Goal: Use online tool/utility: Utilize a website feature to perform a specific function

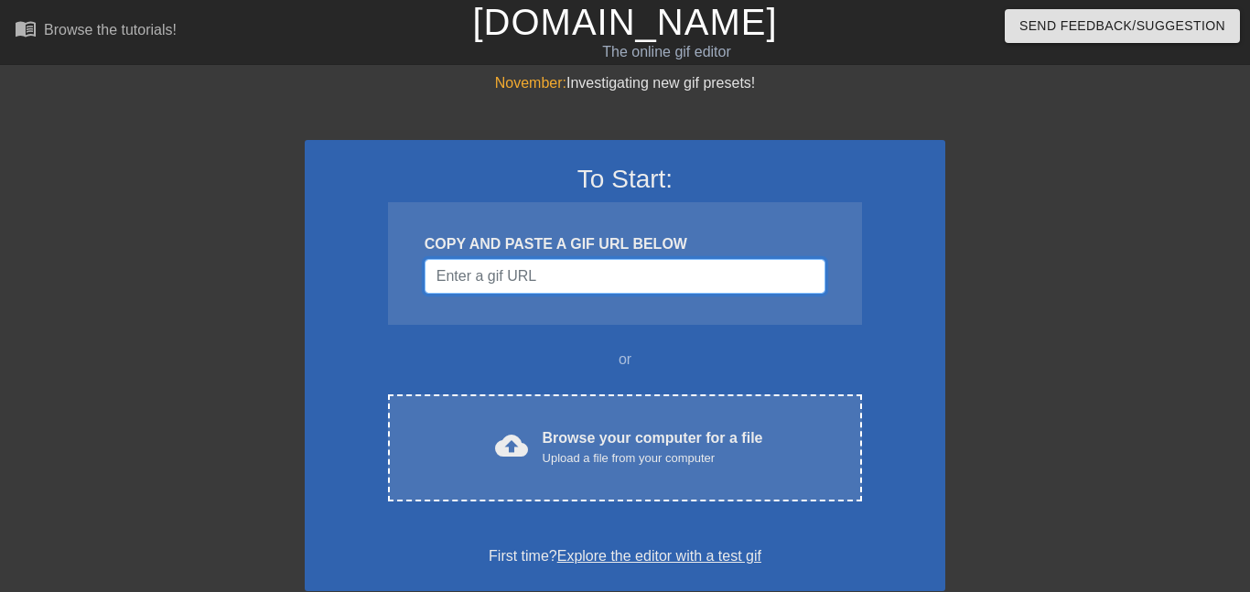
click at [643, 290] on input "Username" at bounding box center [625, 276] width 401 height 35
click at [643, 291] on input "Username" at bounding box center [625, 276] width 401 height 35
click at [620, 384] on div "To Start: COPY AND PASTE A GIF URL BELOW or cloud_upload Browse your computer f…" at bounding box center [625, 365] width 641 height 451
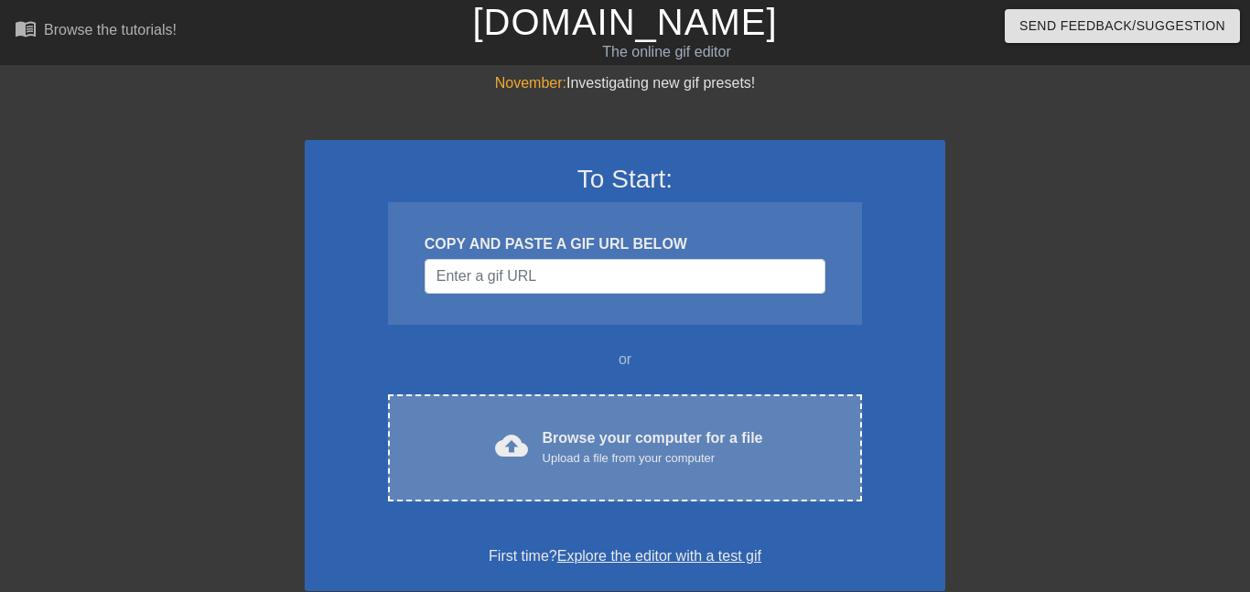
click at [615, 410] on div "cloud_upload Browse your computer for a file Upload a file from your computer C…" at bounding box center [625, 447] width 474 height 107
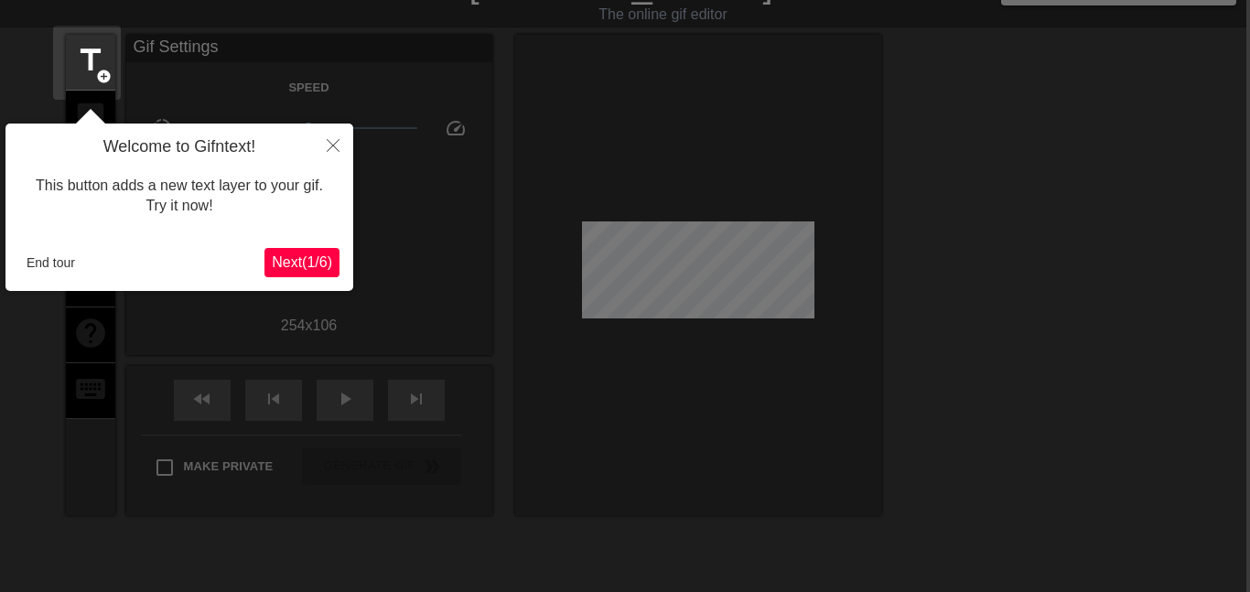
scroll to position [45, 4]
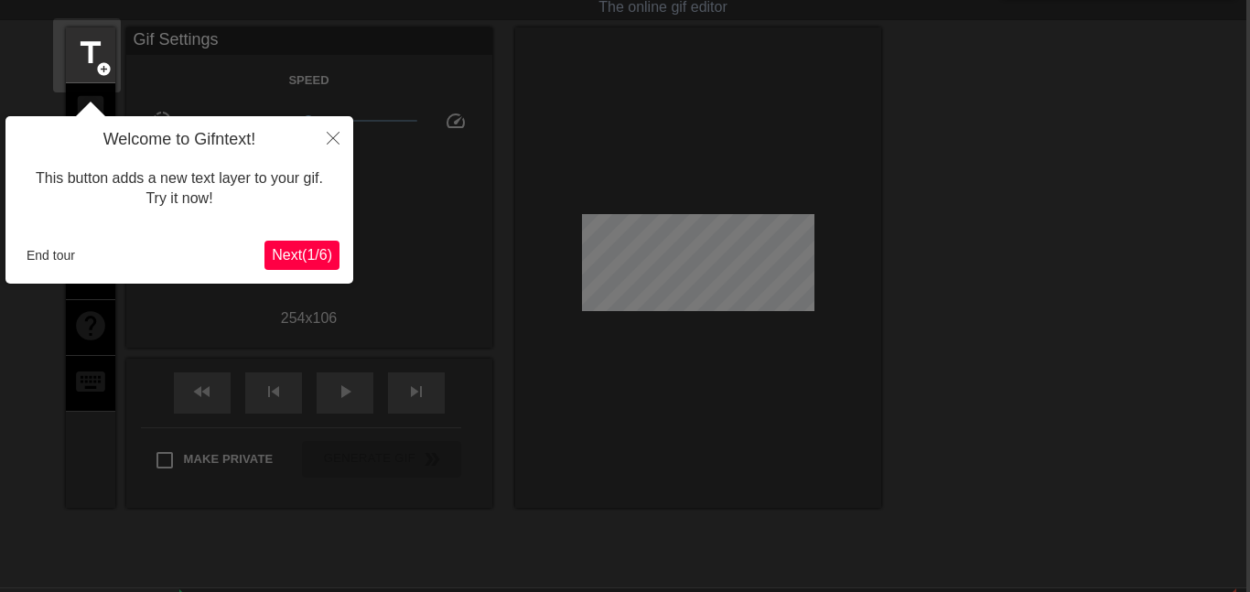
click at [306, 255] on span "Next ( 1 / 6 )" at bounding box center [302, 255] width 60 height 16
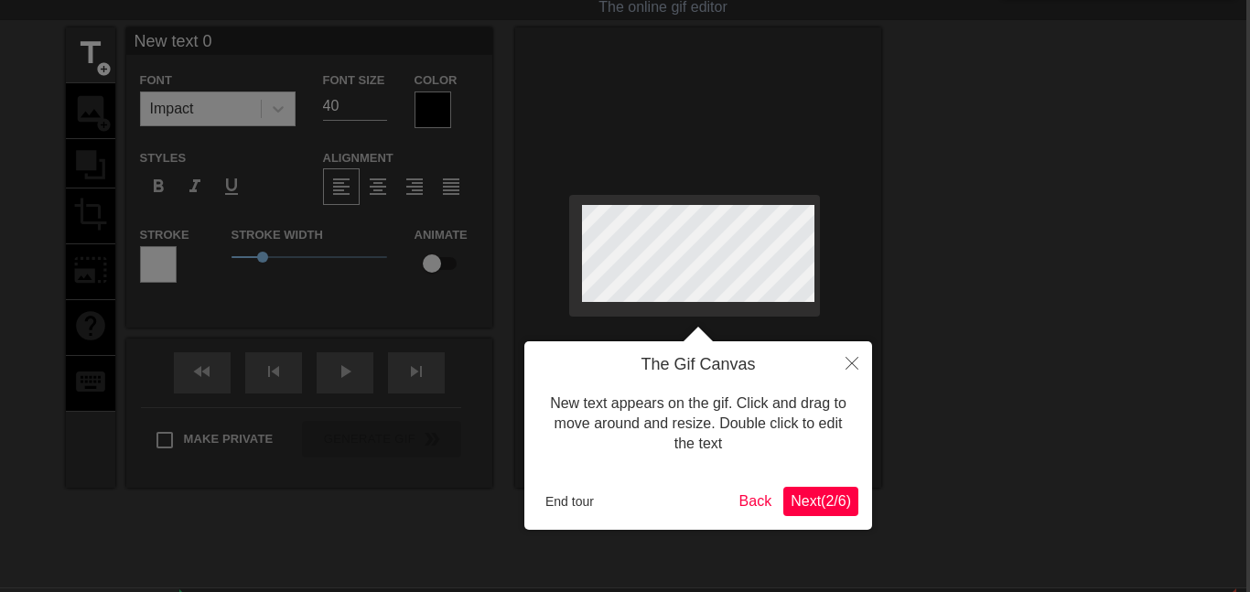
scroll to position [0, 4]
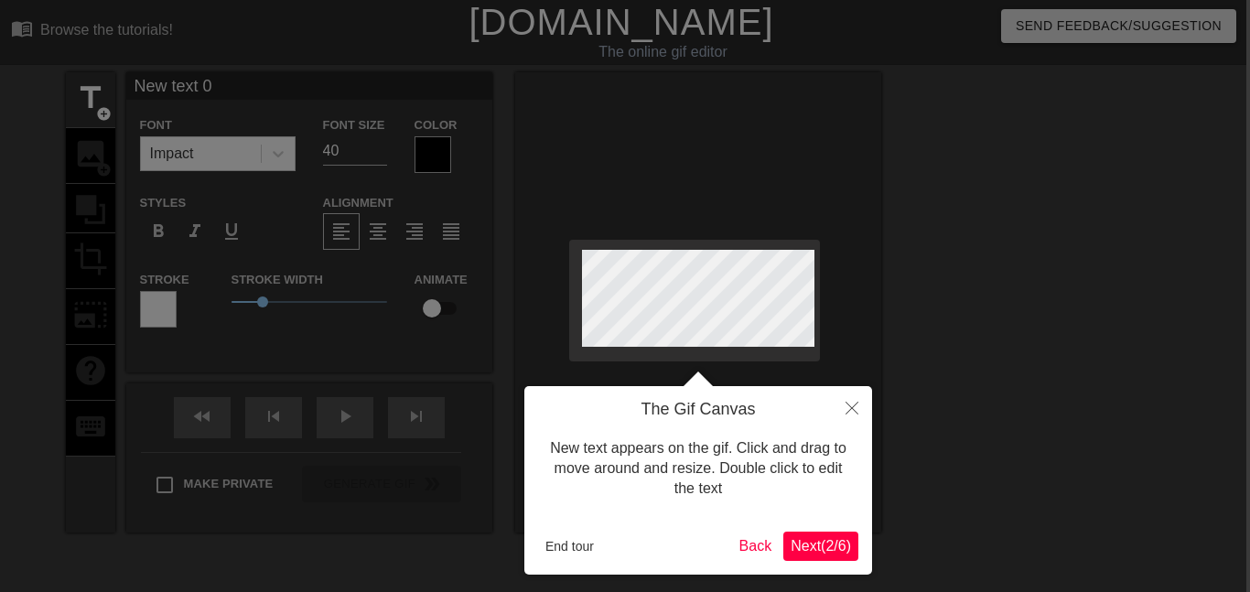
click at [828, 547] on span "Next ( 2 / 6 )" at bounding box center [821, 546] width 60 height 16
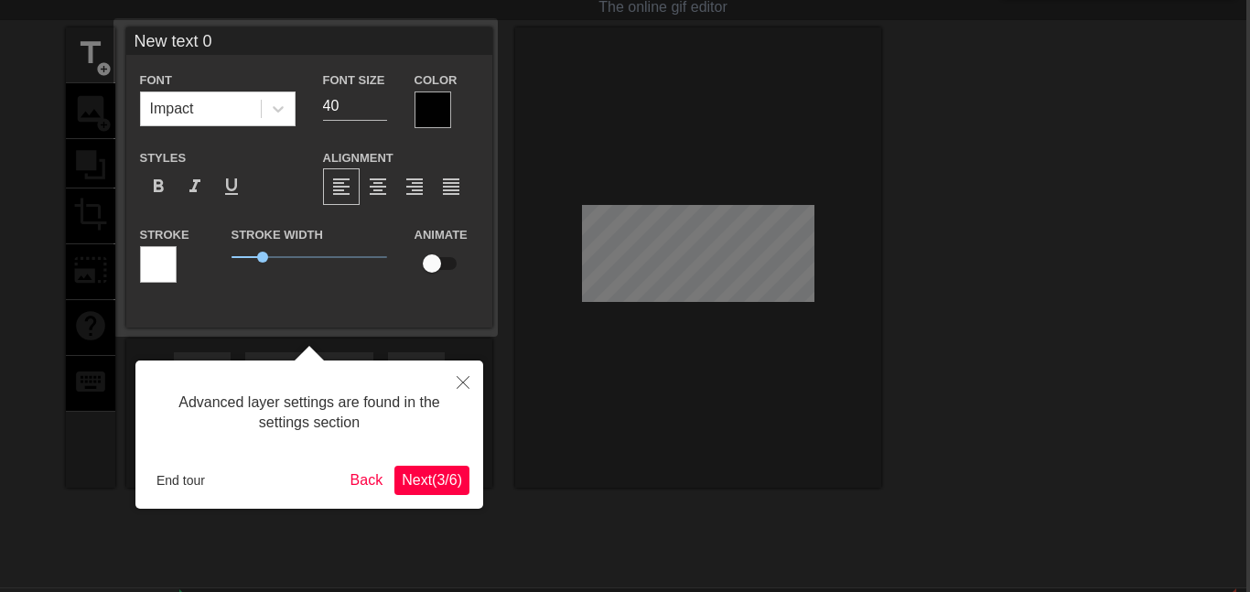
click at [447, 479] on span "Next ( 3 / 6 )" at bounding box center [432, 480] width 60 height 16
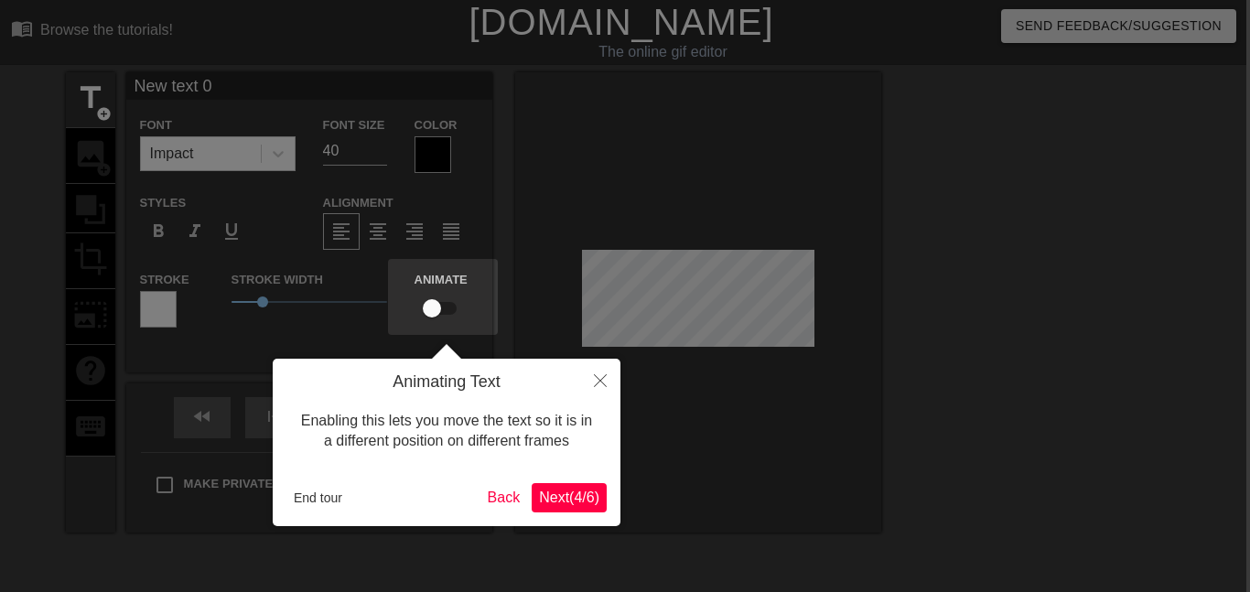
click at [581, 501] on span "Next ( 4 / 6 )" at bounding box center [569, 498] width 60 height 16
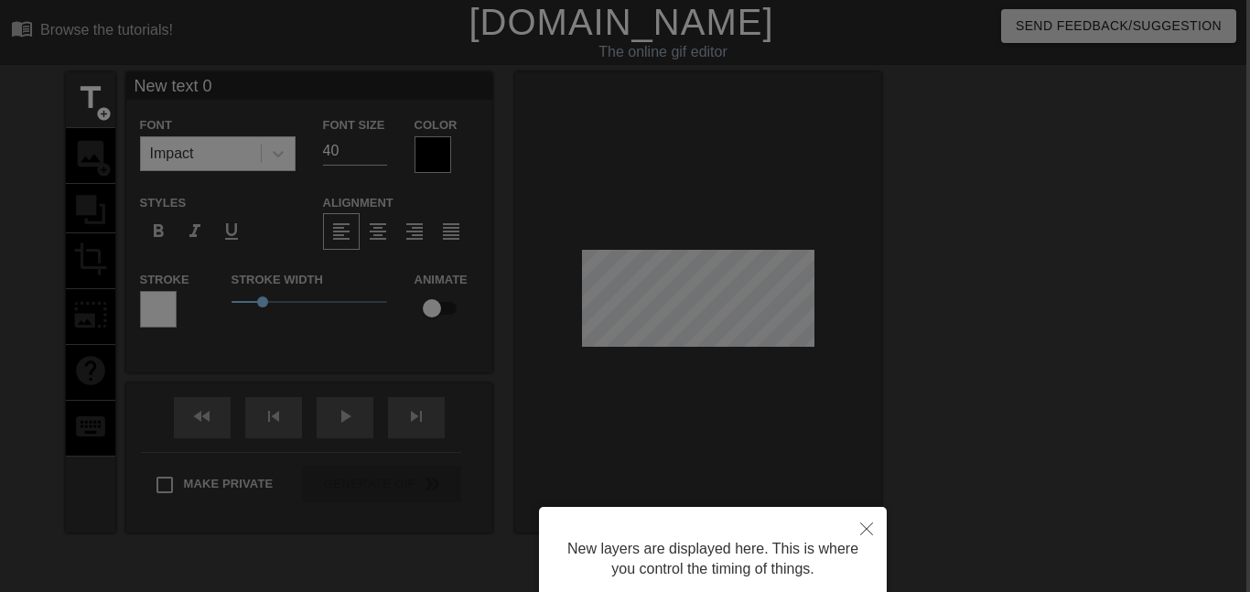
scroll to position [154, 4]
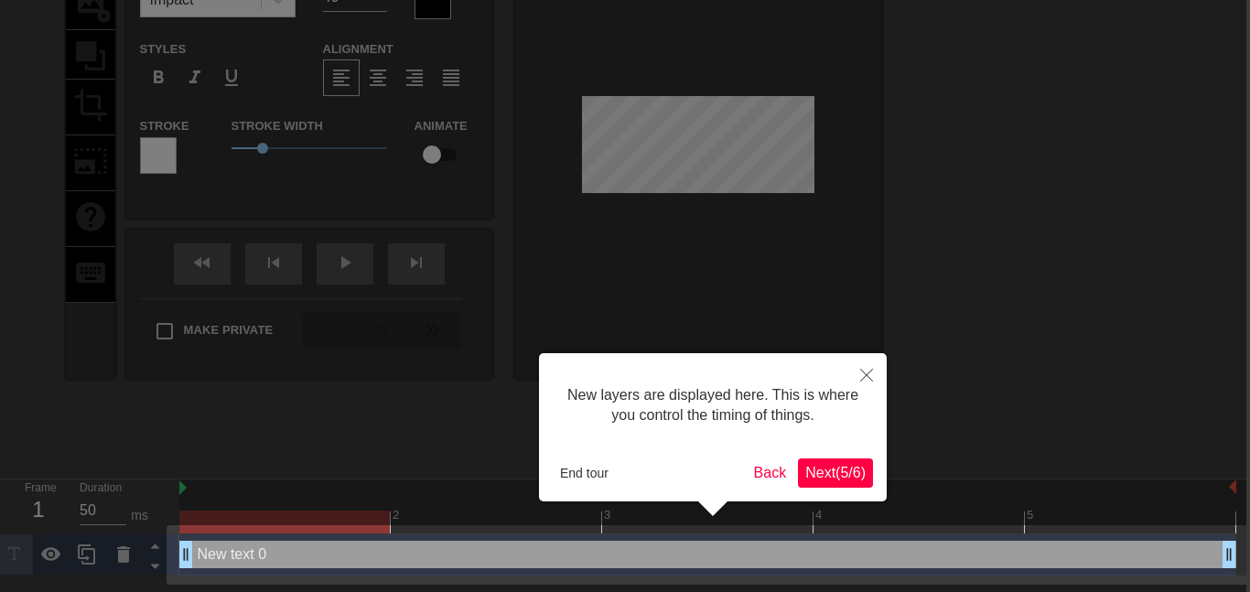
click at [805, 469] on span "Next ( 5 / 6 )" at bounding box center [835, 473] width 60 height 16
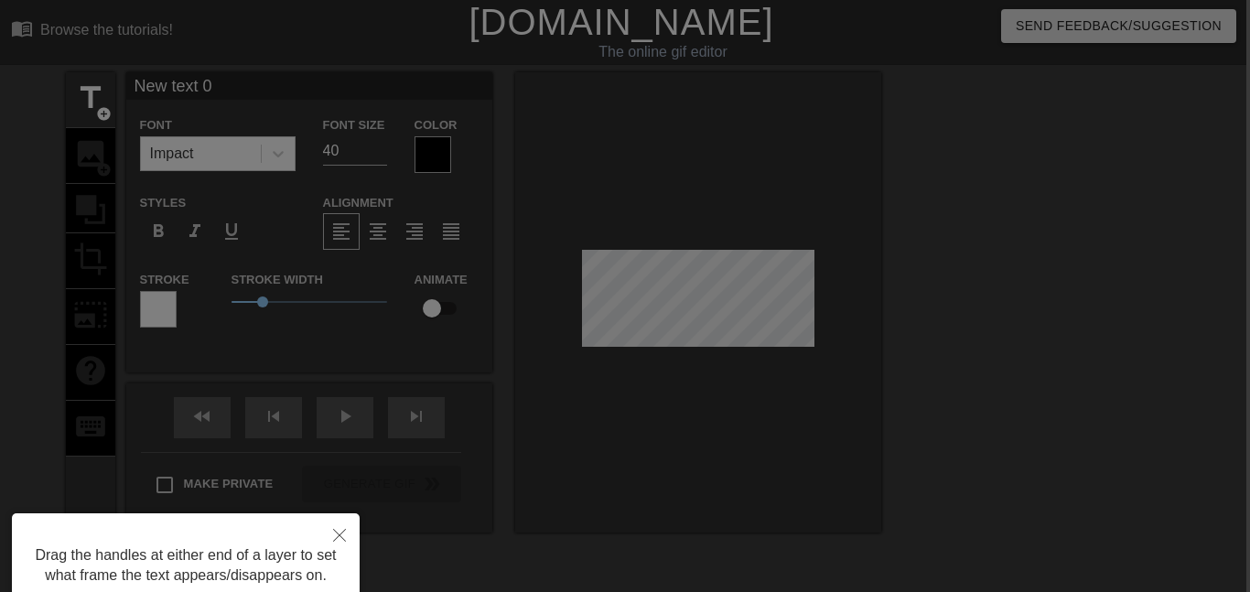
scroll to position [146, 4]
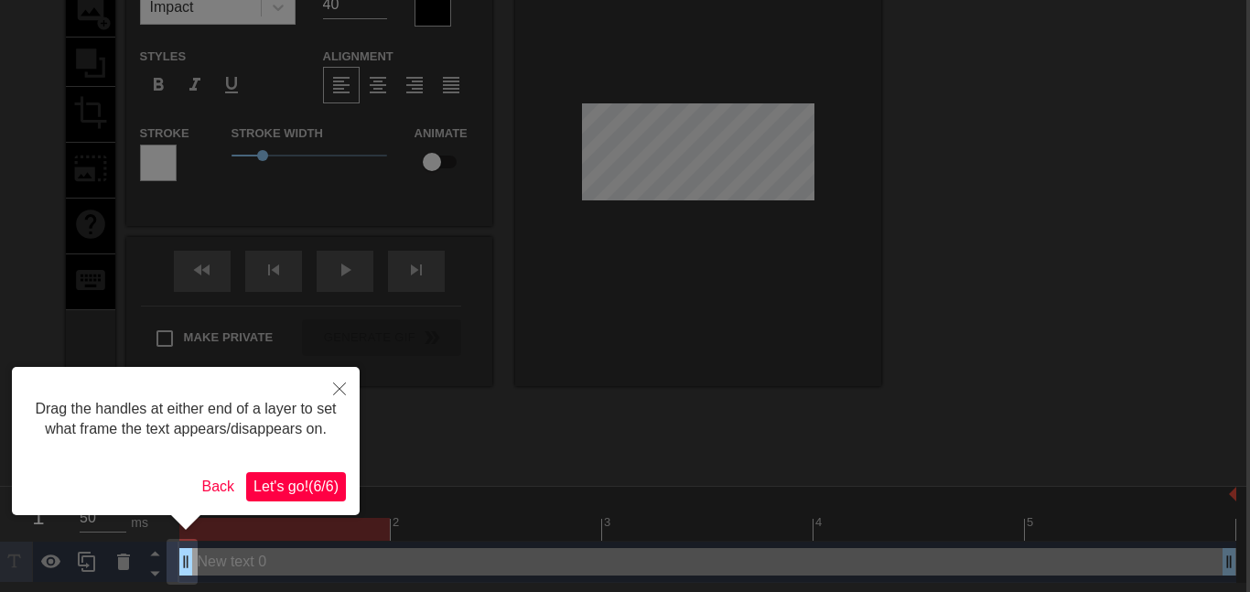
click at [273, 489] on span "Let's go! ( 6 / 6 )" at bounding box center [295, 487] width 85 height 16
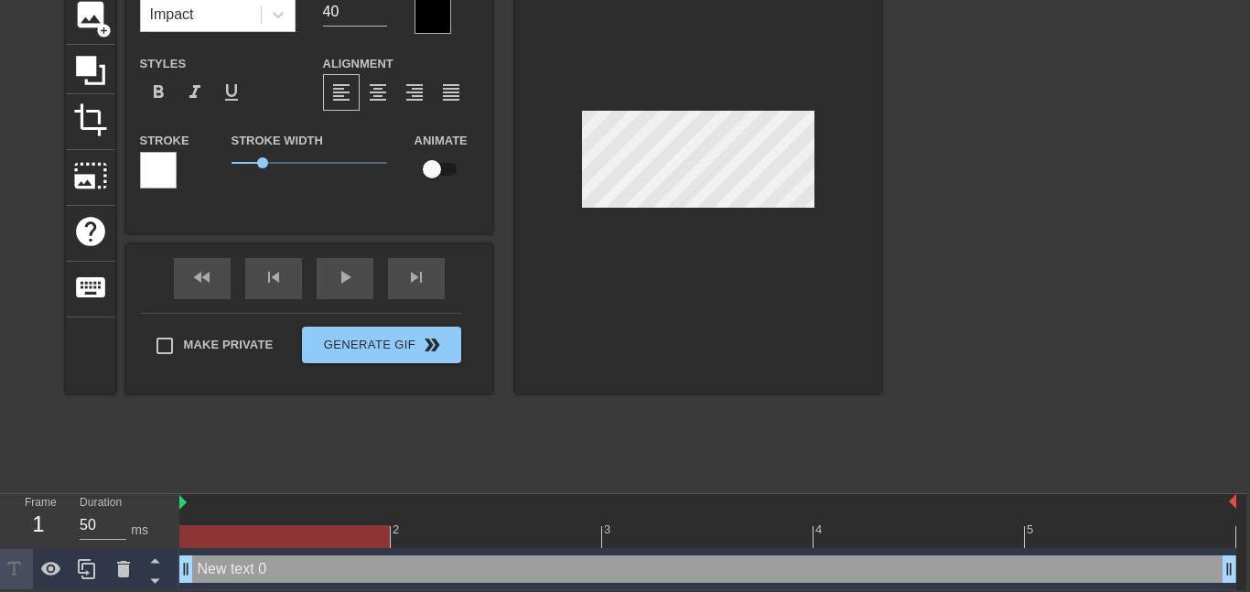
scroll to position [139, 0]
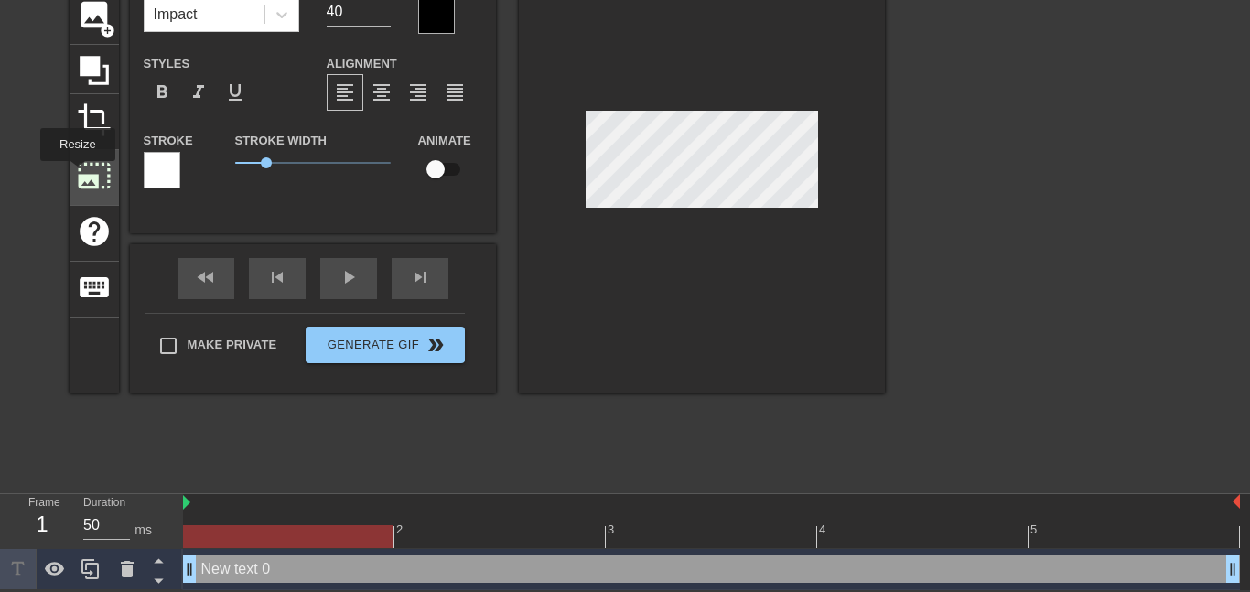
click at [77, 174] on span "photo_size_select_large" at bounding box center [94, 175] width 35 height 35
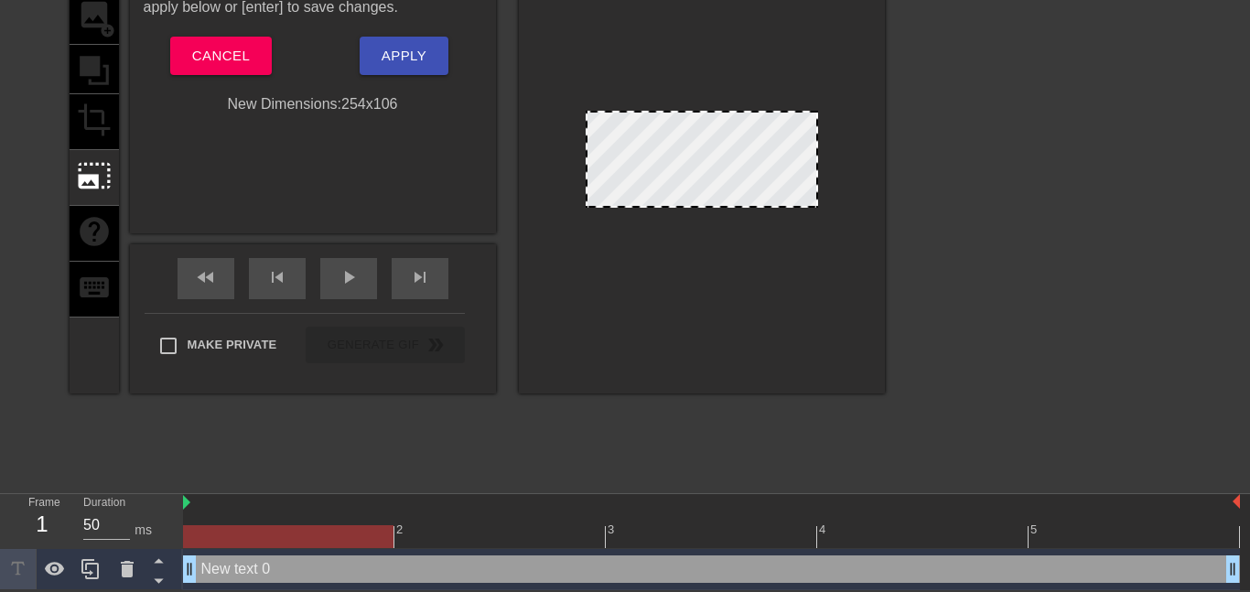
click at [580, 116] on div at bounding box center [702, 163] width 366 height 460
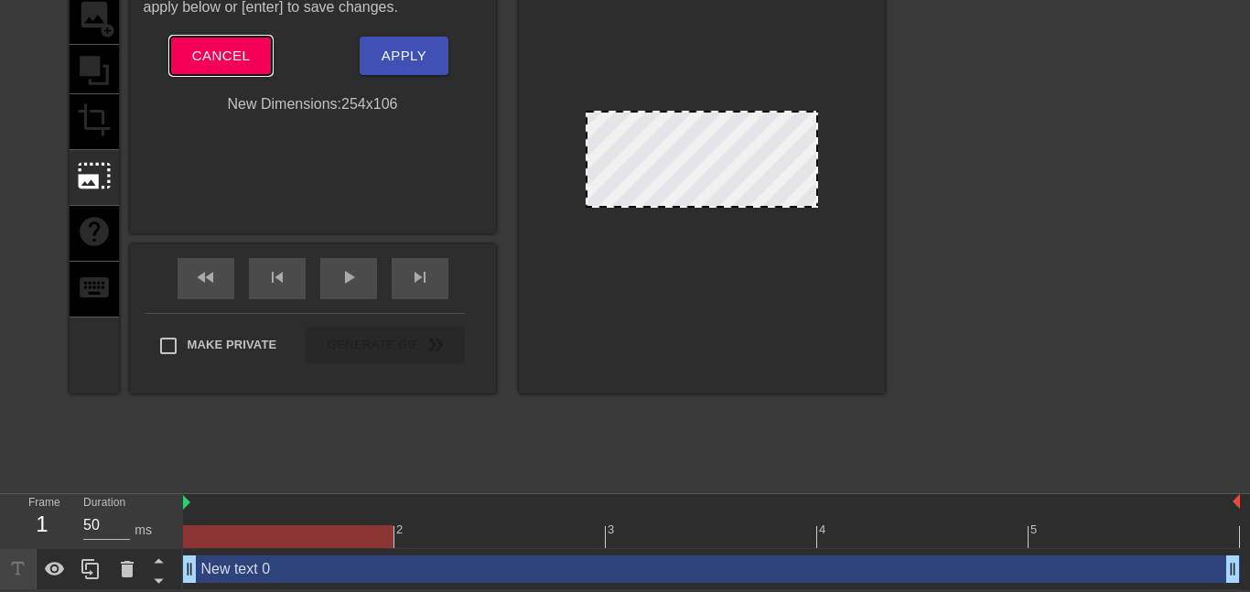
click at [257, 62] on button "Cancel" at bounding box center [221, 56] width 102 height 38
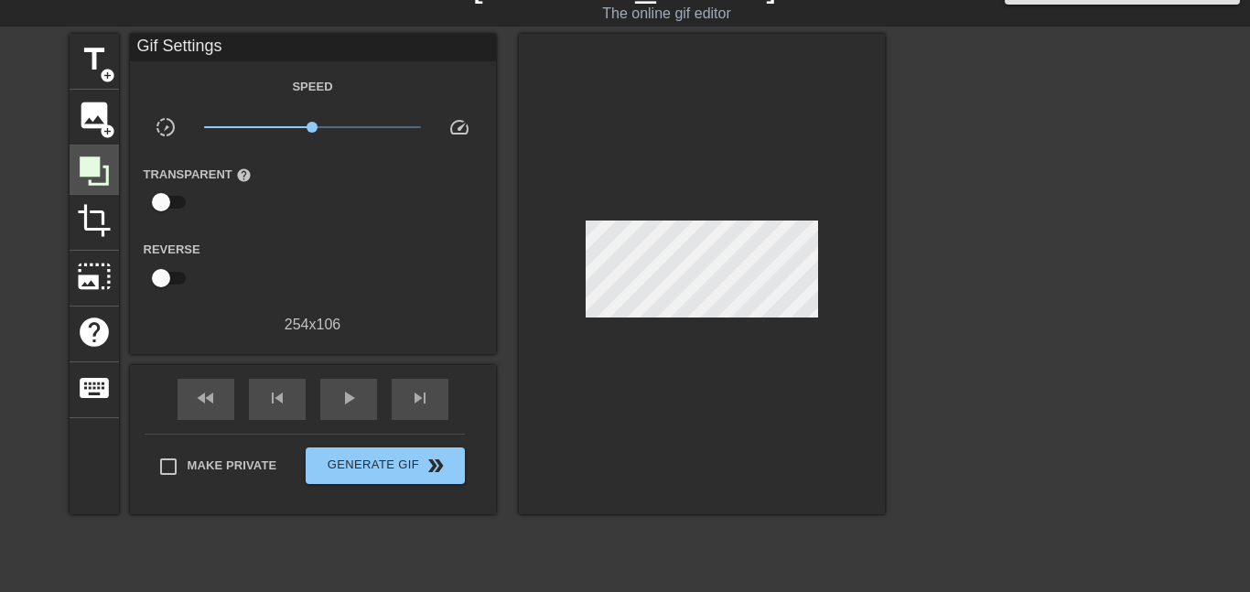
scroll to position [24, 4]
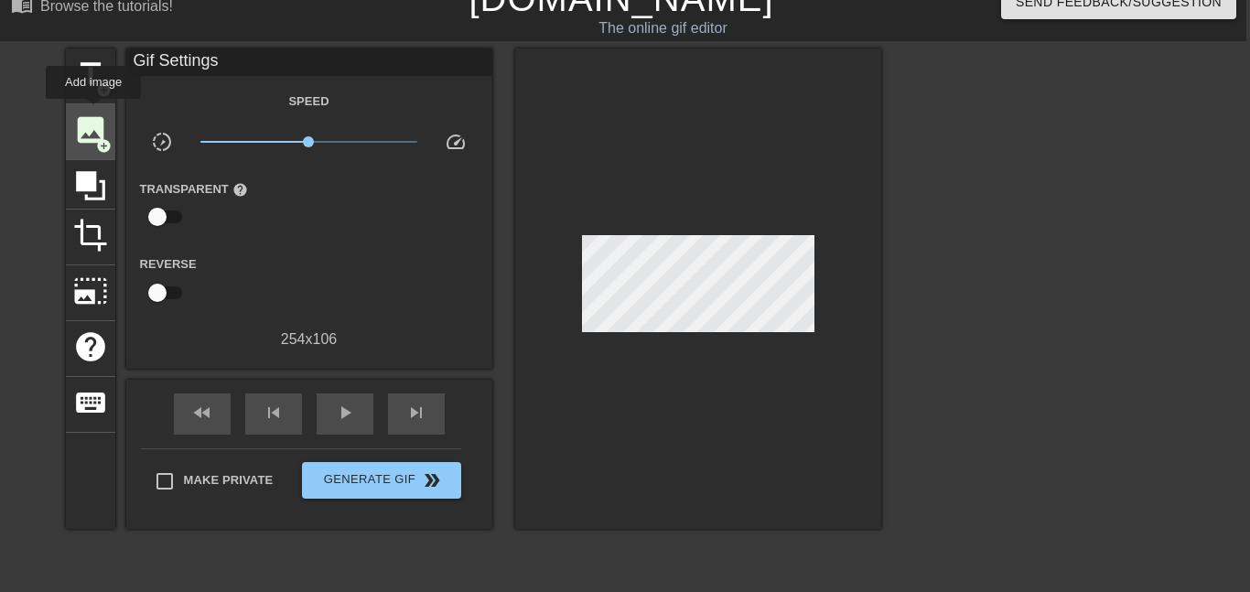
click at [92, 113] on span "image" at bounding box center [90, 130] width 35 height 35
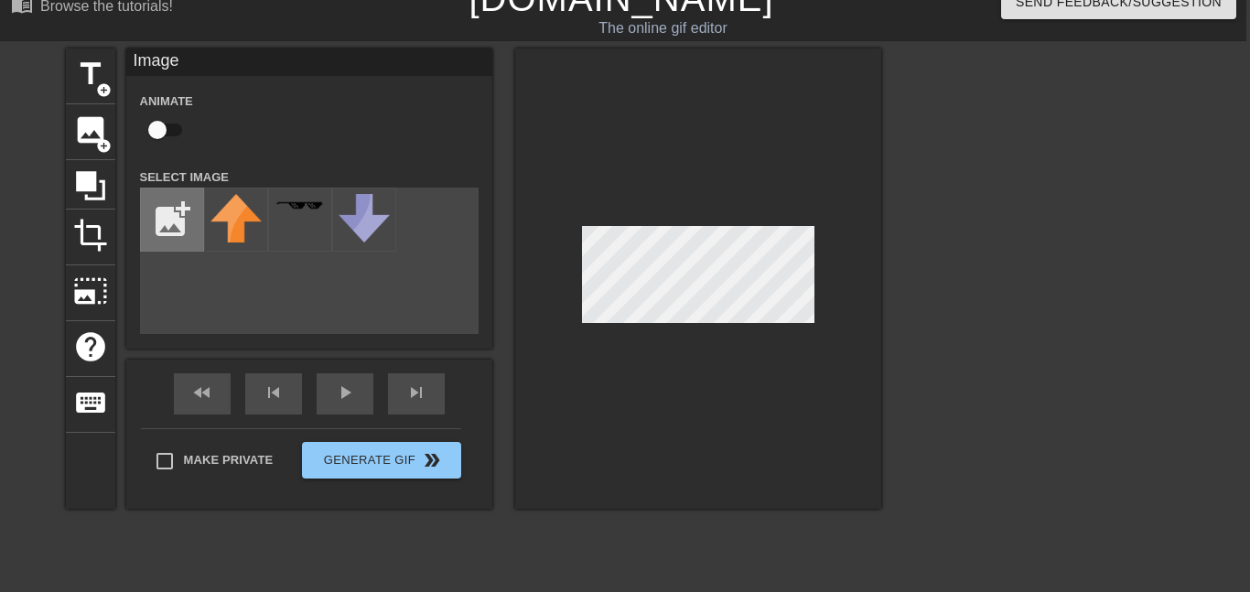
click at [185, 218] on input "file" at bounding box center [172, 220] width 62 height 62
type input "C:\fakepath\Cool Text - Gamblers 490237045650517.png"
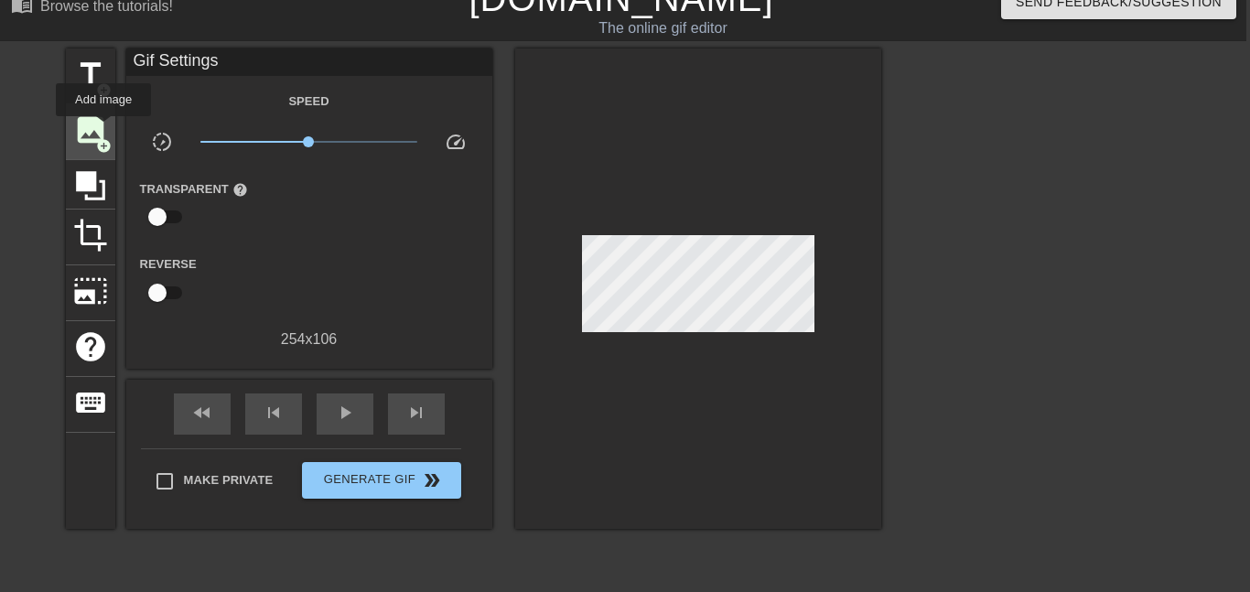
click at [102, 129] on span "image" at bounding box center [90, 130] width 35 height 35
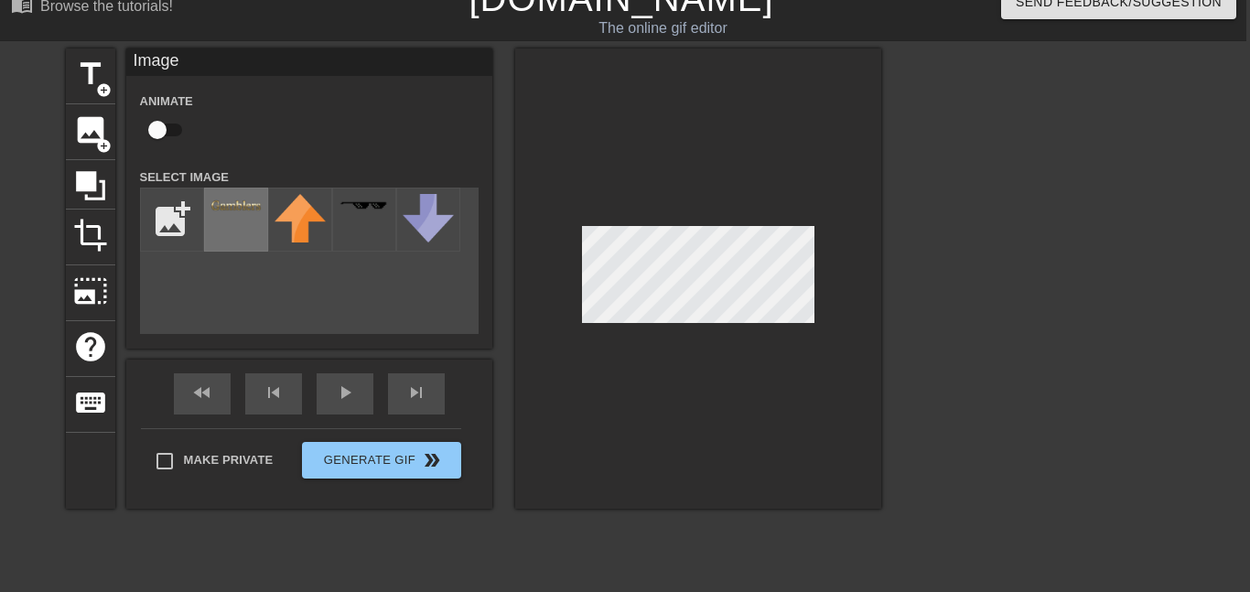
click at [228, 210] on img at bounding box center [235, 205] width 51 height 12
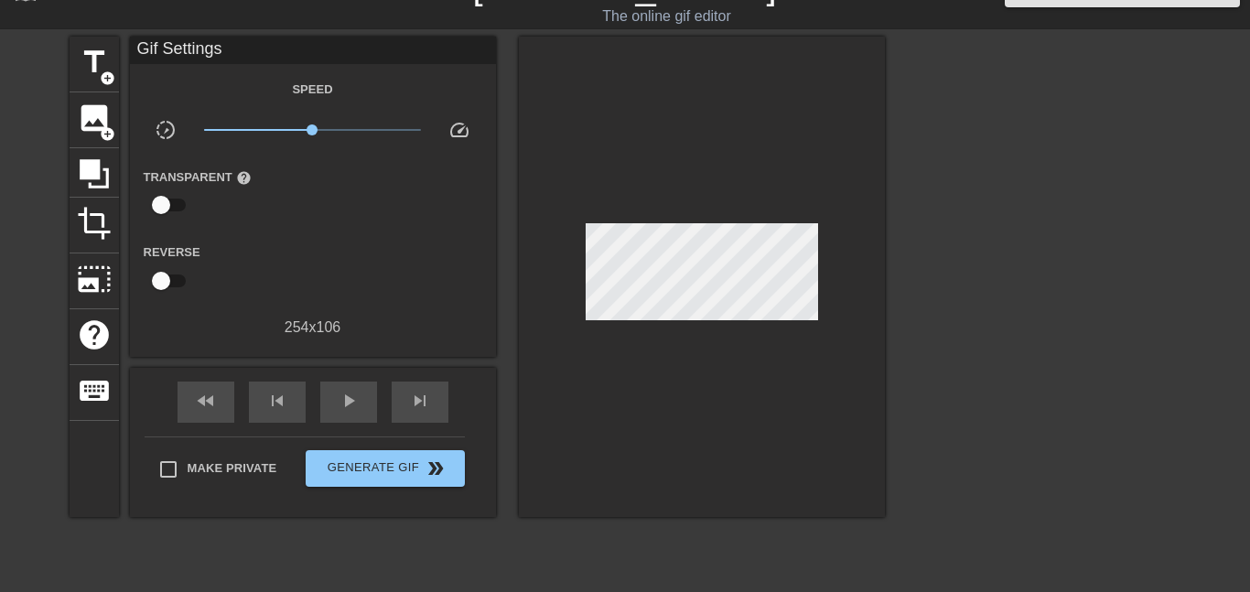
scroll to position [0, 14]
